Goal: Task Accomplishment & Management: Manage account settings

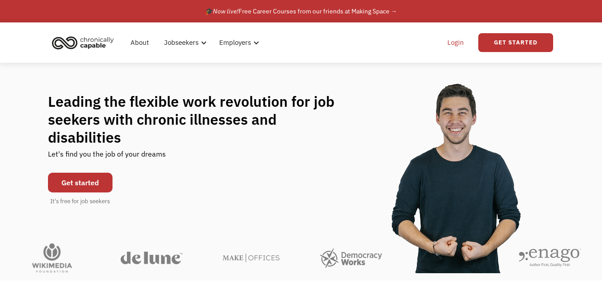
click at [452, 41] on link "Login" at bounding box center [455, 42] width 27 height 29
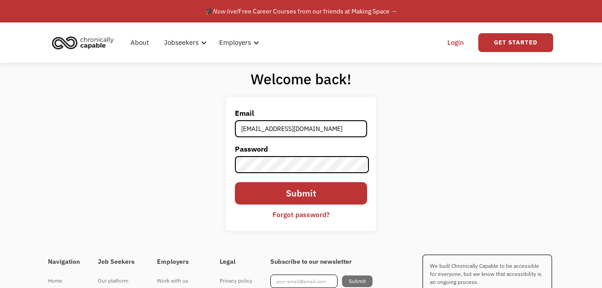
type input "jadambishop@yahoo.com"
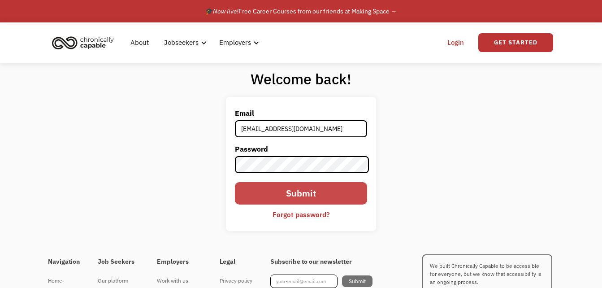
click at [313, 192] on input "Submit" at bounding box center [301, 193] width 133 height 22
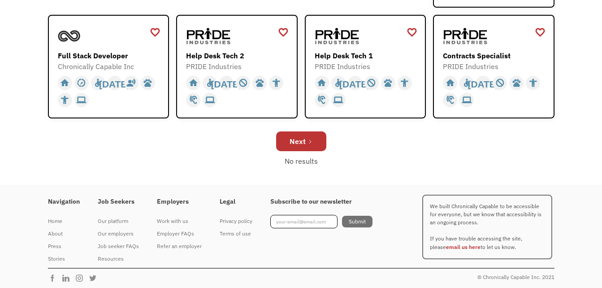
scroll to position [367, 0]
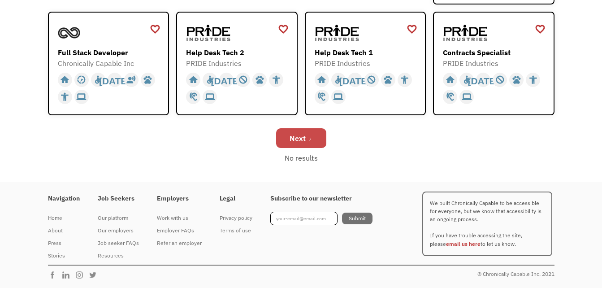
click at [316, 136] on link "Next" at bounding box center [301, 138] width 50 height 20
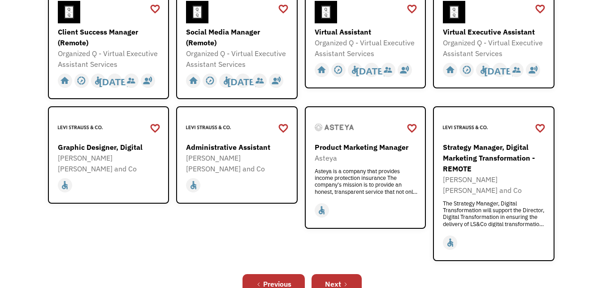
scroll to position [269, 0]
click at [342, 273] on link "Next" at bounding box center [337, 283] width 50 height 20
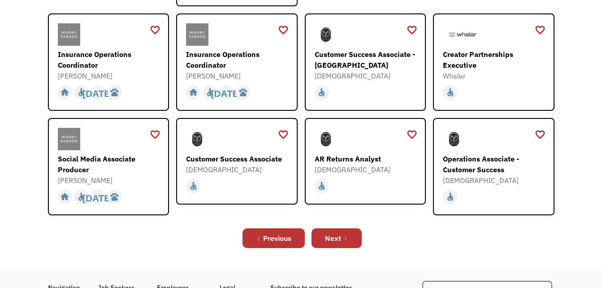
scroll to position [305, 0]
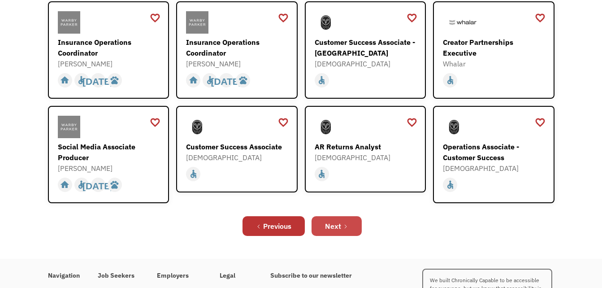
click at [344, 224] on icon "Next Page" at bounding box center [345, 226] width 5 height 5
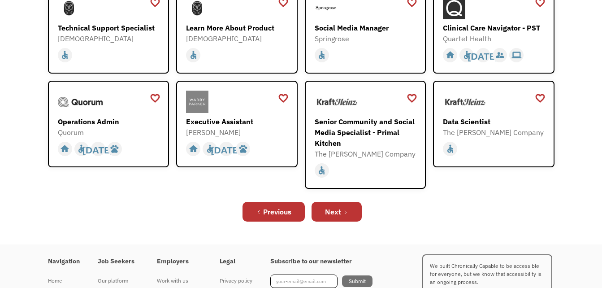
scroll to position [269, 0]
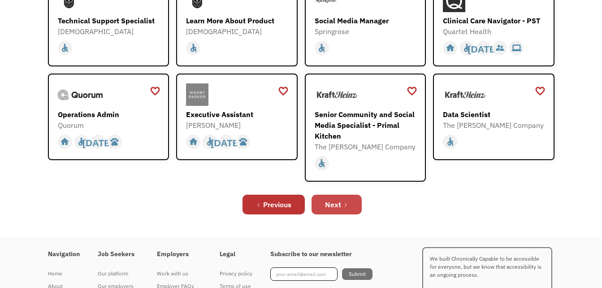
click at [349, 207] on link "Next" at bounding box center [337, 205] width 50 height 20
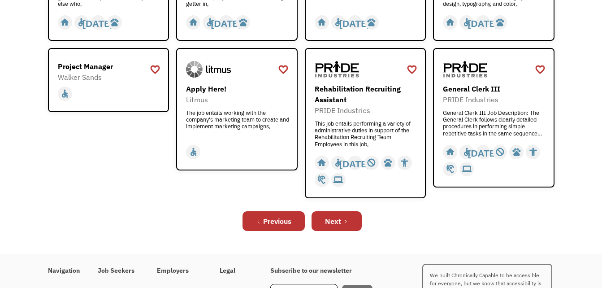
scroll to position [359, 0]
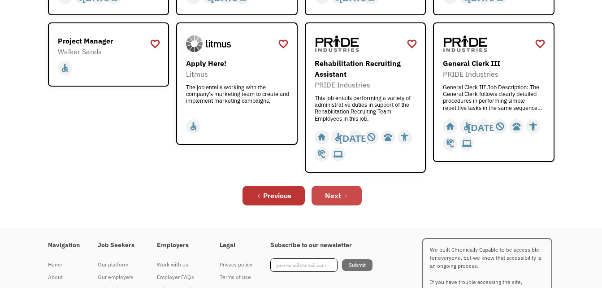
click at [341, 195] on div "Next" at bounding box center [333, 195] width 16 height 11
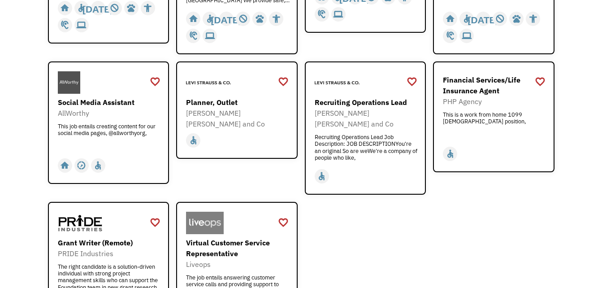
scroll to position [329, 0]
